Goal: Information Seeking & Learning: Learn about a topic

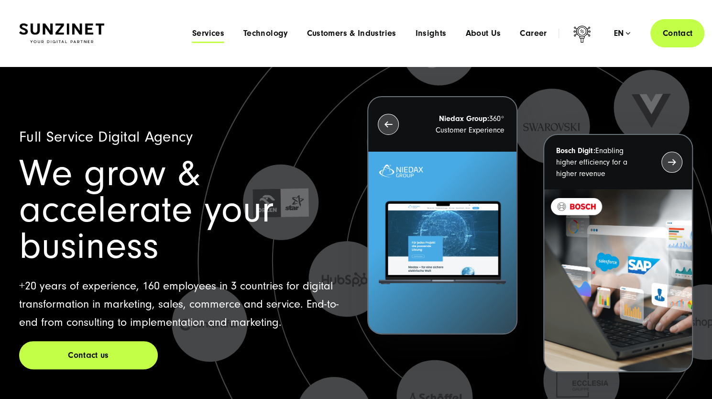
click at [208, 37] on span "Services" at bounding box center [208, 34] width 32 height 10
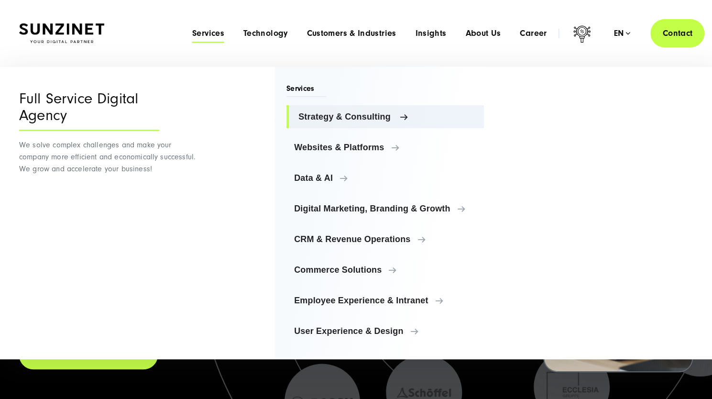
click at [310, 115] on span "Strategy & Consulting" at bounding box center [388, 117] width 178 height 10
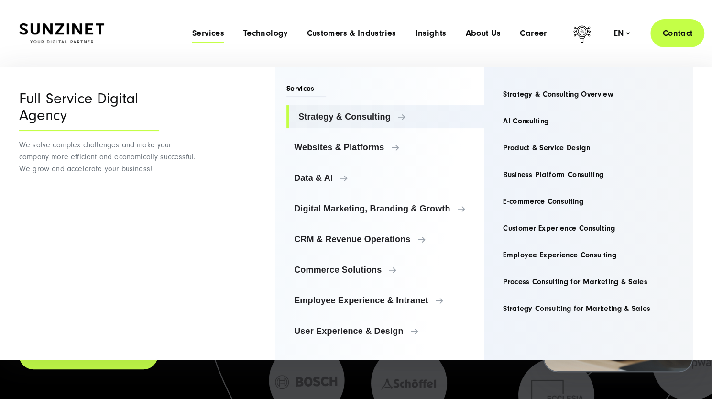
click at [348, 194] on ul "Strategy & Consulting Strategy & Consulting Strategy & Consulting Overview AI C…" at bounding box center [386, 223] width 198 height 237
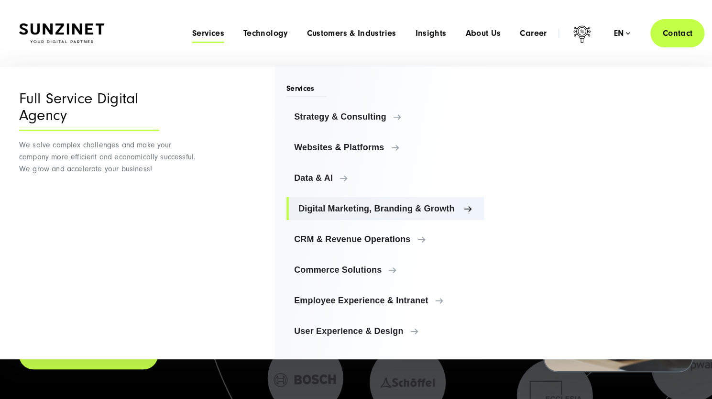
click at [348, 210] on span "Digital Marketing, Branding & Growth" at bounding box center [388, 209] width 178 height 10
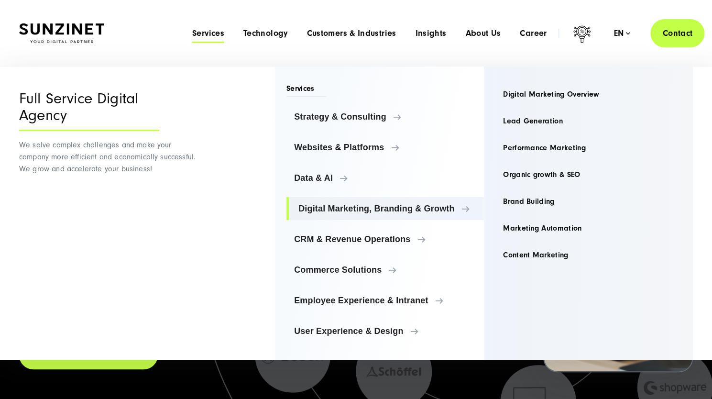
click at [278, 45] on div "Menu Services Menu Full Service Digital Agency We solve complex challenges and …" at bounding box center [444, 33] width 522 height 28
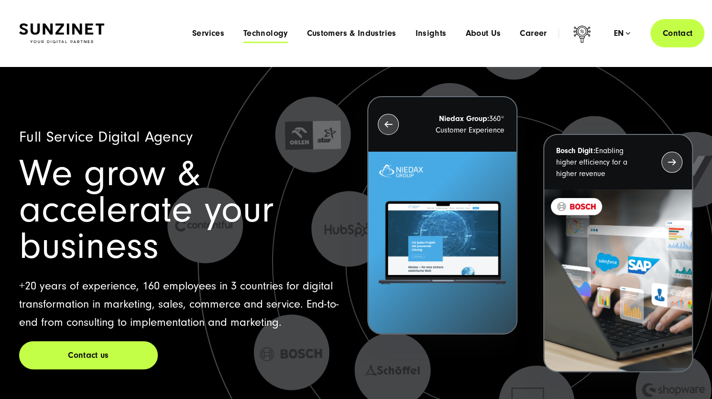
click at [278, 36] on span "Technology" at bounding box center [266, 34] width 44 height 10
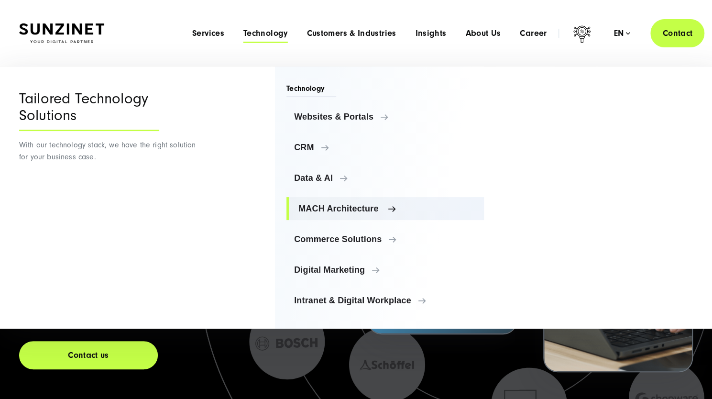
click at [314, 209] on span "MACH Architecture" at bounding box center [388, 209] width 178 height 10
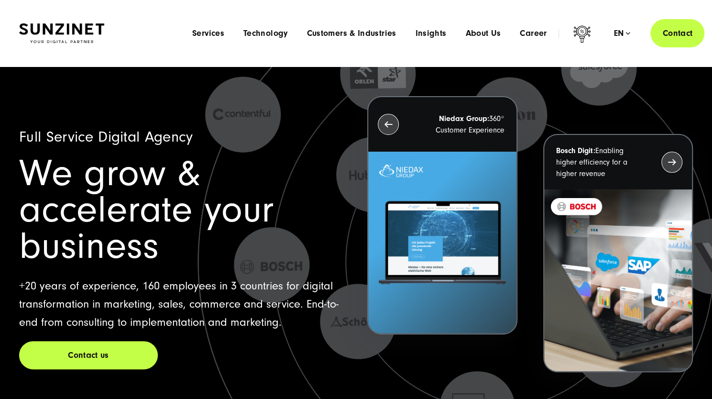
click at [255, 15] on header "Smart Search AI Here you can ask a specific question about our agency and our s…" at bounding box center [356, 33] width 712 height 67
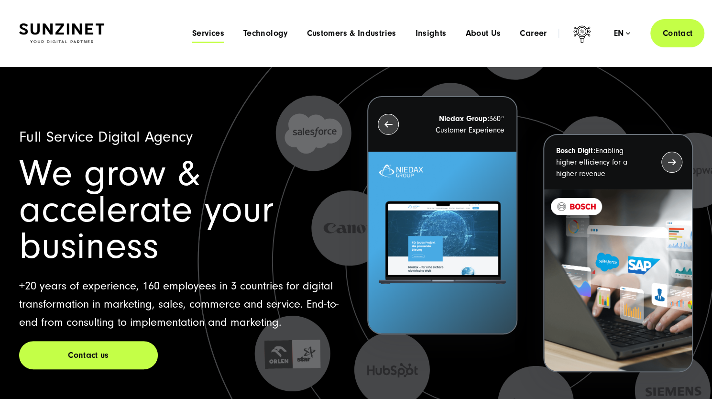
click at [211, 32] on span "Services" at bounding box center [208, 34] width 32 height 10
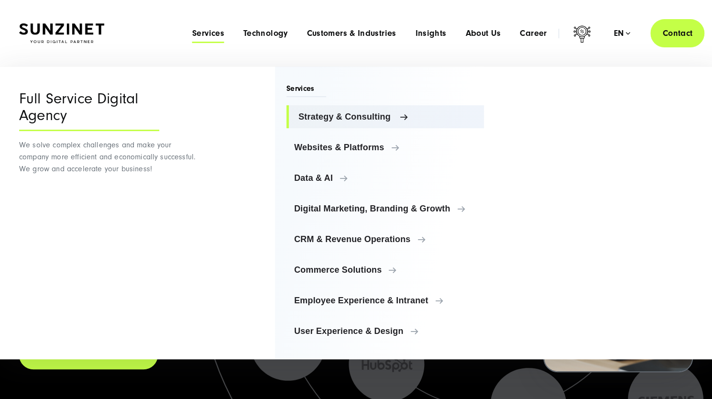
click at [338, 116] on span "Strategy & Consulting" at bounding box center [388, 117] width 178 height 10
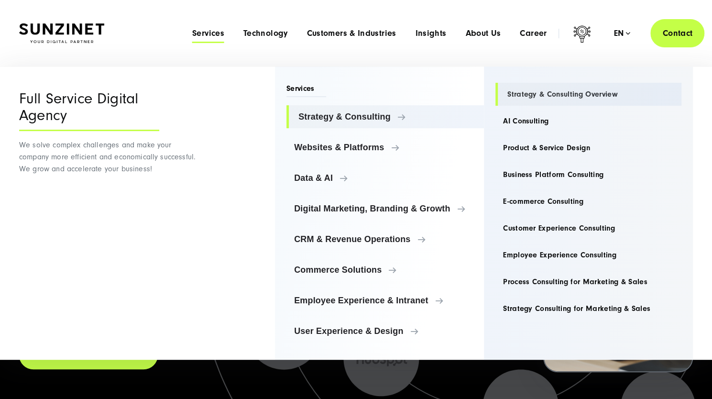
click at [561, 94] on link "Strategy & Consulting Overview" at bounding box center [589, 94] width 186 height 23
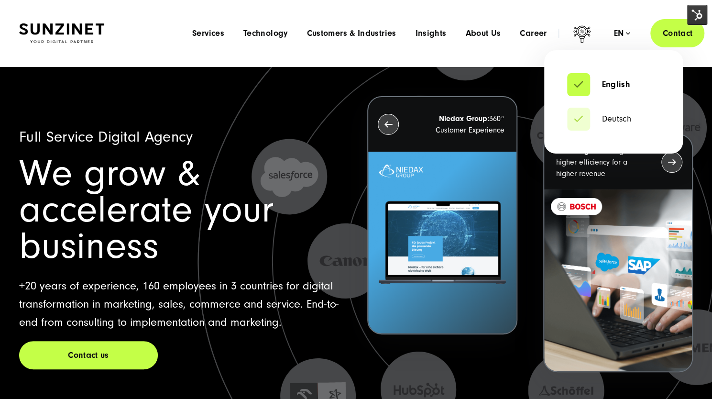
click at [621, 34] on div "en" at bounding box center [622, 34] width 17 height 10
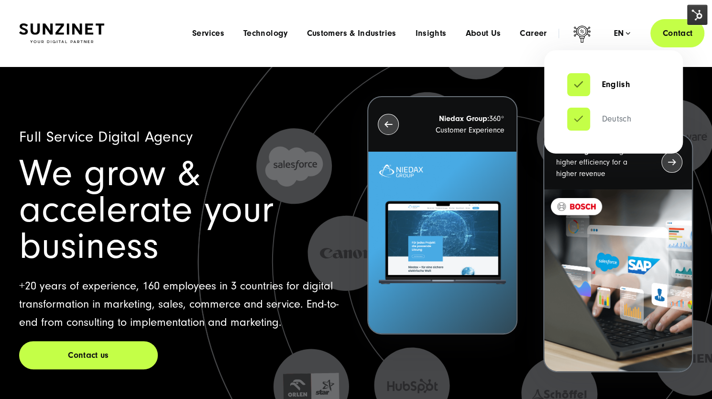
click at [621, 117] on link "Deutsch" at bounding box center [599, 119] width 64 height 10
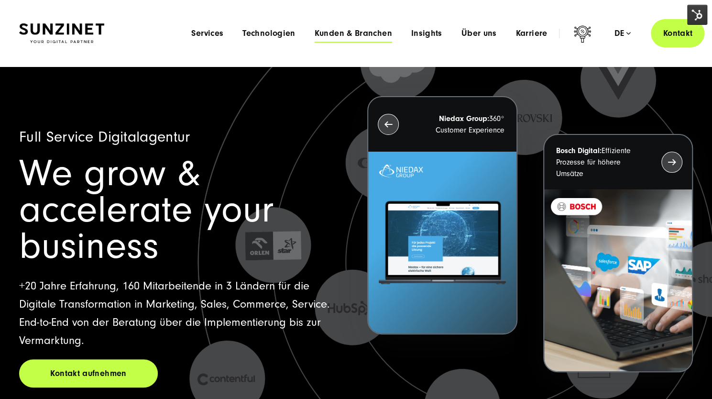
click at [349, 36] on span "Kunden & Branchen" at bounding box center [354, 34] width 78 height 10
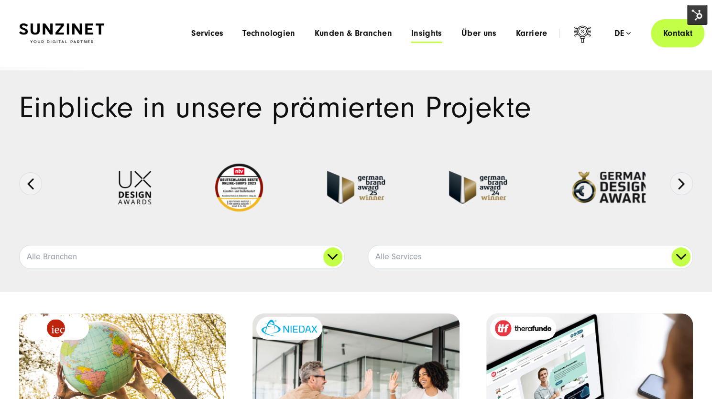
click at [435, 30] on span "Insights" at bounding box center [427, 34] width 31 height 10
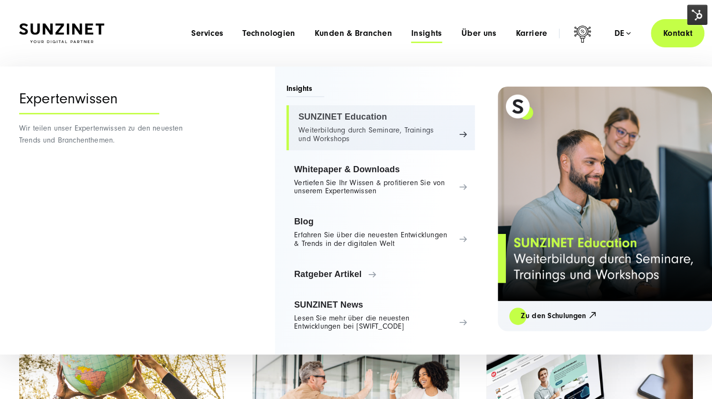
click at [340, 126] on link "SUNZINET Education Weiterbildung durch Seminare, Trainings und Workshops" at bounding box center [381, 127] width 189 height 45
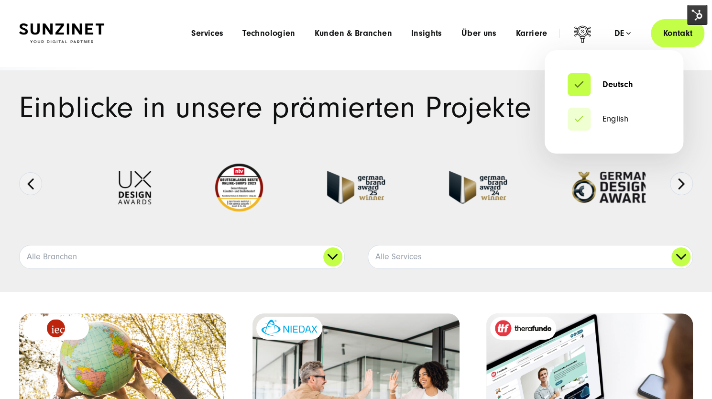
click at [620, 34] on div "de" at bounding box center [622, 34] width 17 height 10
click at [628, 124] on li "English" at bounding box center [614, 119] width 93 height 23
click at [626, 123] on link "English" at bounding box center [598, 119] width 61 height 10
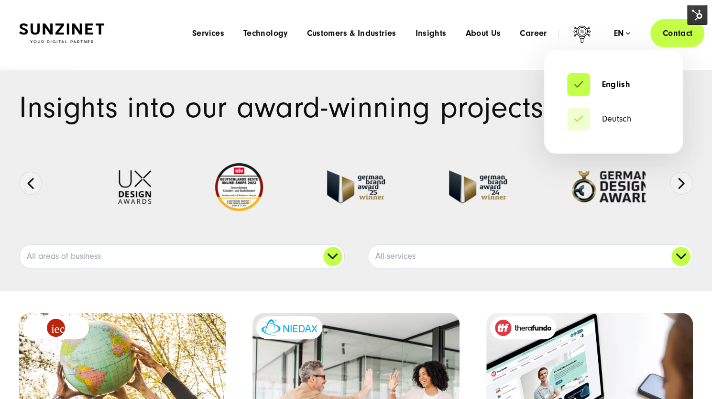
click at [615, 34] on div "en" at bounding box center [622, 34] width 17 height 10
click at [612, 128] on li "Deutsch" at bounding box center [613, 119] width 93 height 23
click at [617, 117] on link "Deutsch" at bounding box center [599, 119] width 64 height 10
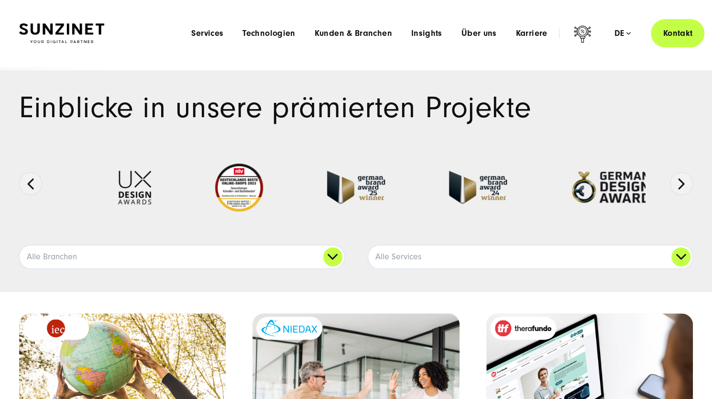
drag, startPoint x: 0, startPoint y: 0, endPoint x: 220, endPoint y: 27, distance: 221.3
click at [220, 27] on div "Menu Services Menu Full Service Digitalagentur Wir lösen komplexe Herausforderu…" at bounding box center [443, 33] width 523 height 28
click at [223, 33] on span "Services" at bounding box center [207, 34] width 32 height 10
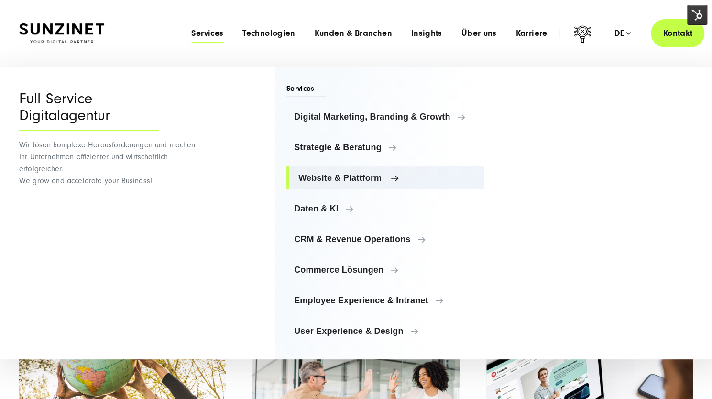
click at [382, 179] on span "Website & Plattform" at bounding box center [388, 178] width 178 height 10
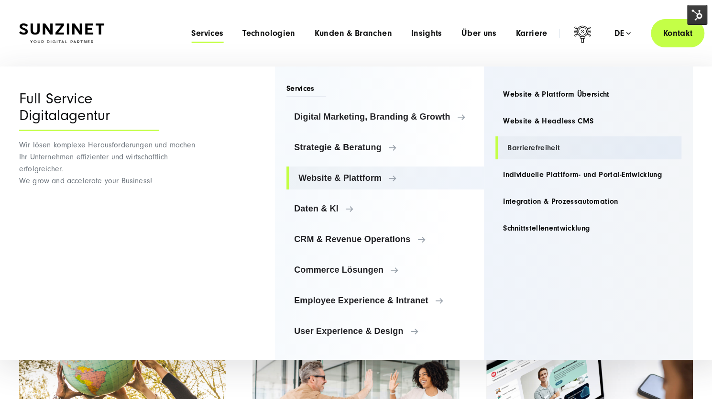
click at [512, 143] on link "Barrierefreiheit" at bounding box center [589, 147] width 186 height 23
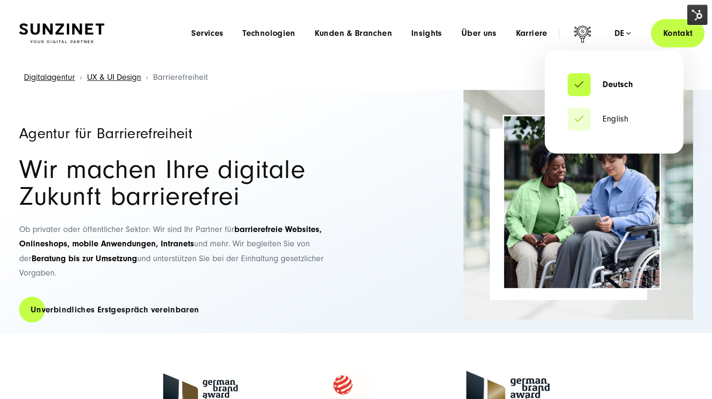
click at [629, 32] on div "de" at bounding box center [622, 34] width 17 height 10
click at [625, 118] on link "English" at bounding box center [598, 119] width 61 height 10
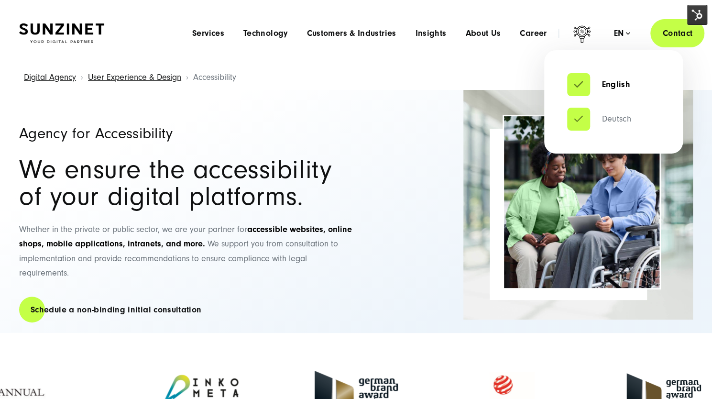
click at [616, 121] on link "Deutsch" at bounding box center [599, 119] width 64 height 10
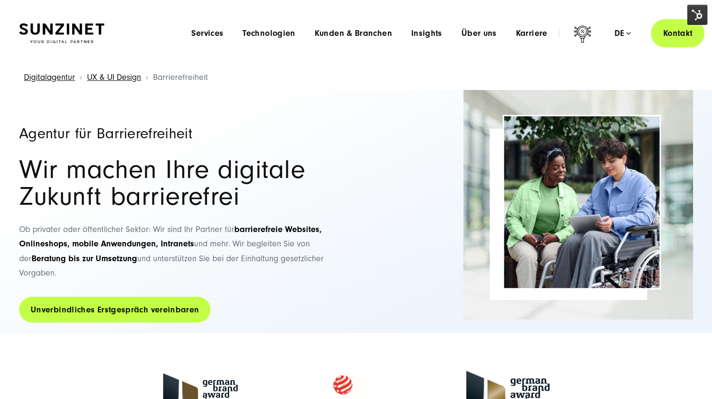
click at [142, 296] on link "Unverbindliches Erstgespräch vereinbaren" at bounding box center [114, 309] width 191 height 27
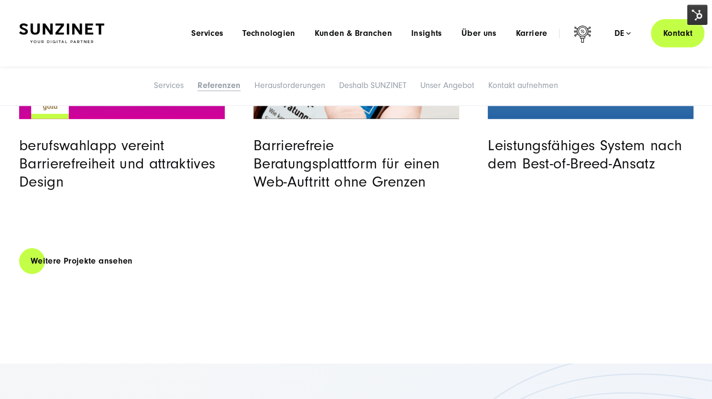
scroll to position [1363, 0]
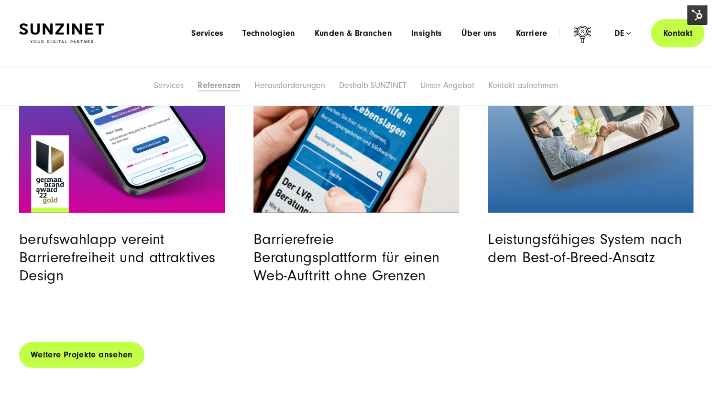
click at [61, 349] on link "Weitere Projekte ansehen" at bounding box center [81, 354] width 125 height 27
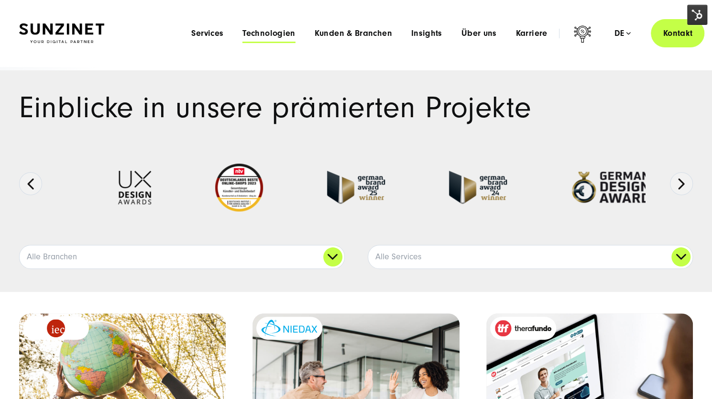
click at [271, 35] on span "Technologien" at bounding box center [269, 34] width 53 height 10
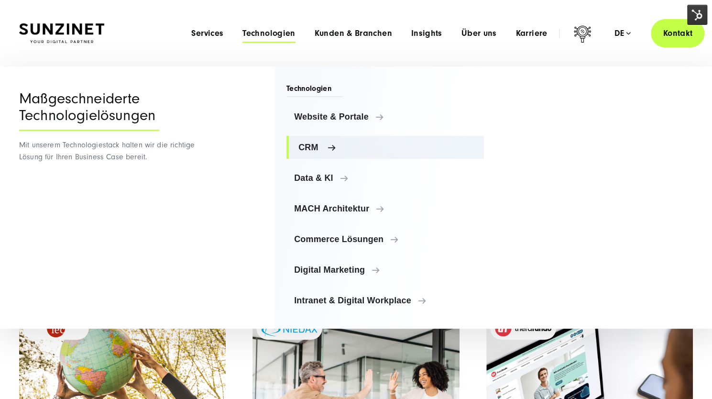
click at [325, 145] on span "CRM" at bounding box center [388, 148] width 178 height 10
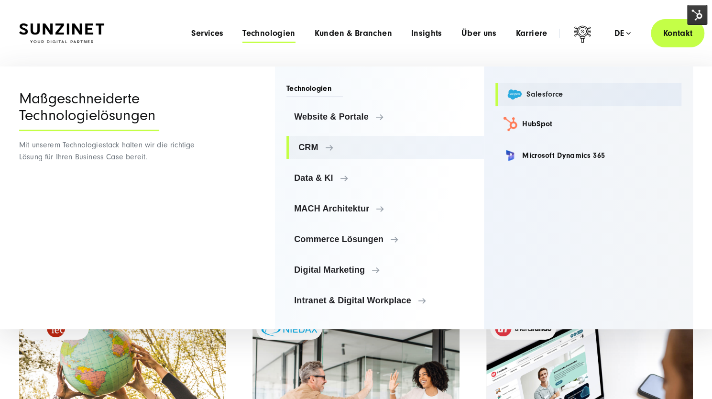
click at [529, 92] on link "Salesforce" at bounding box center [589, 94] width 186 height 23
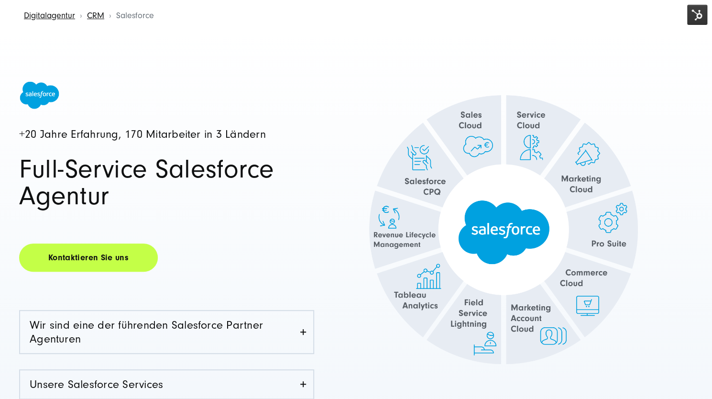
scroll to position [83, 0]
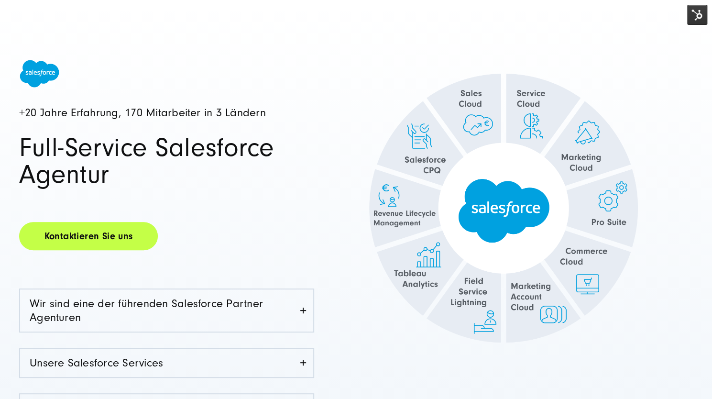
click at [92, 231] on link "Kontaktieren Sie uns" at bounding box center [88, 236] width 139 height 28
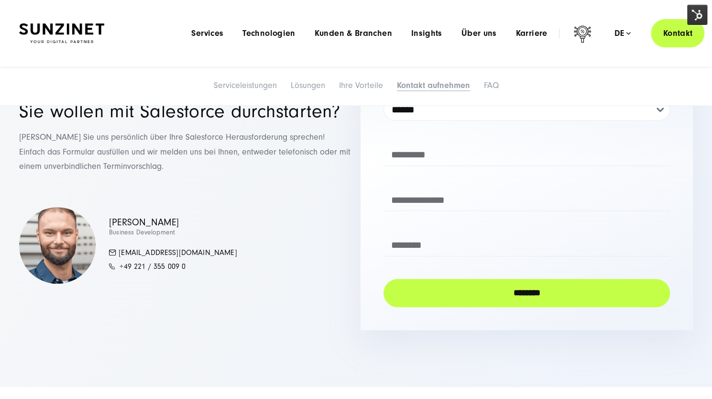
scroll to position [4433, 0]
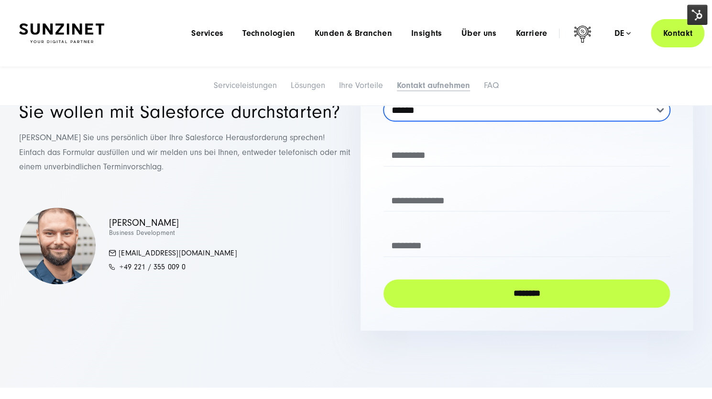
click at [605, 121] on select "**********" at bounding box center [527, 110] width 287 height 22
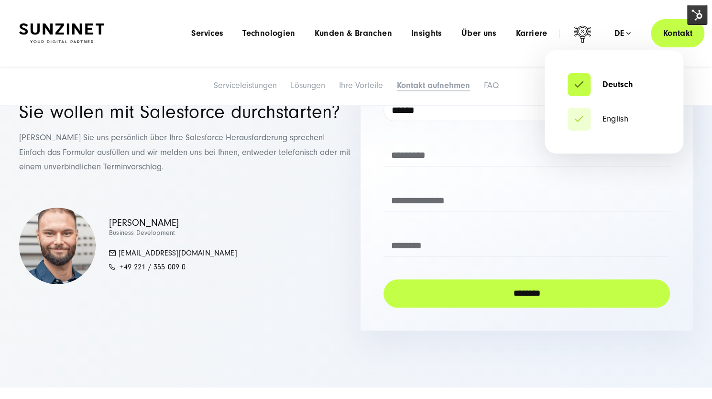
click at [623, 29] on div "de" at bounding box center [622, 34] width 17 height 10
click at [617, 118] on link "English" at bounding box center [598, 119] width 61 height 10
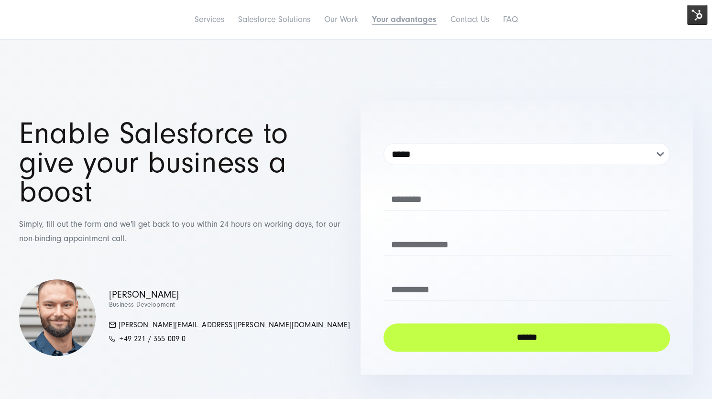
scroll to position [4225, 0]
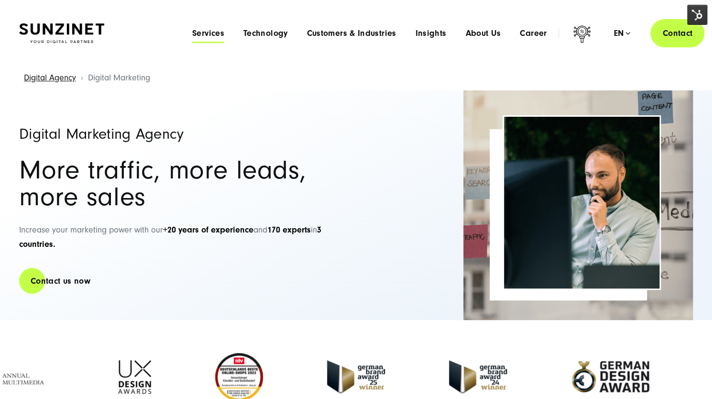
click at [196, 33] on span "Services" at bounding box center [208, 34] width 32 height 10
click at [263, 30] on span "Technology" at bounding box center [266, 34] width 44 height 10
click at [366, 33] on span "Customers & Industries" at bounding box center [351, 34] width 89 height 10
